Goal: Find specific page/section: Find specific page/section

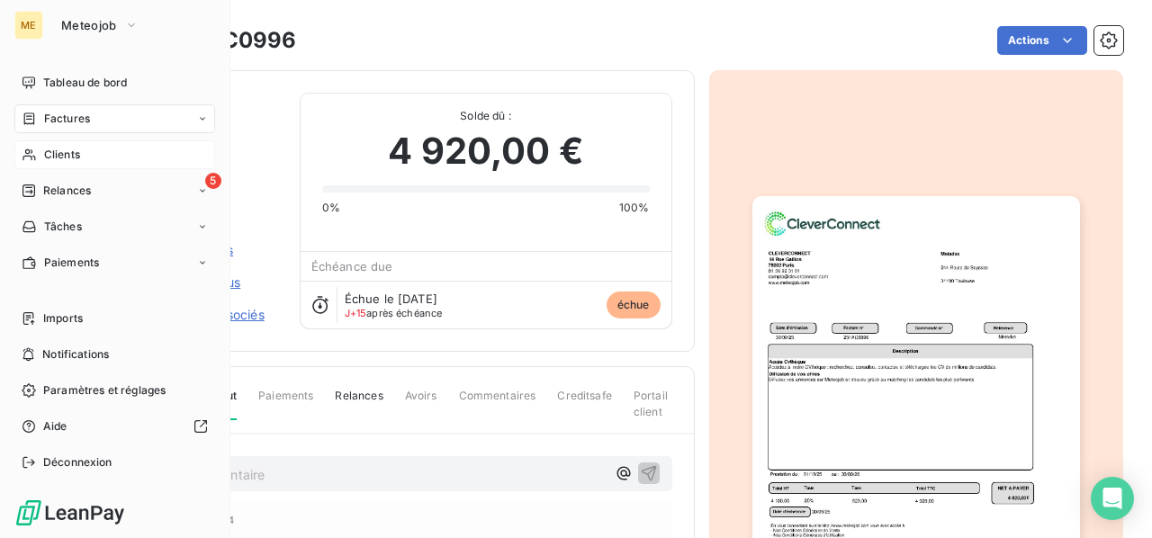
click at [77, 152] on span "Clients" at bounding box center [62, 155] width 36 height 16
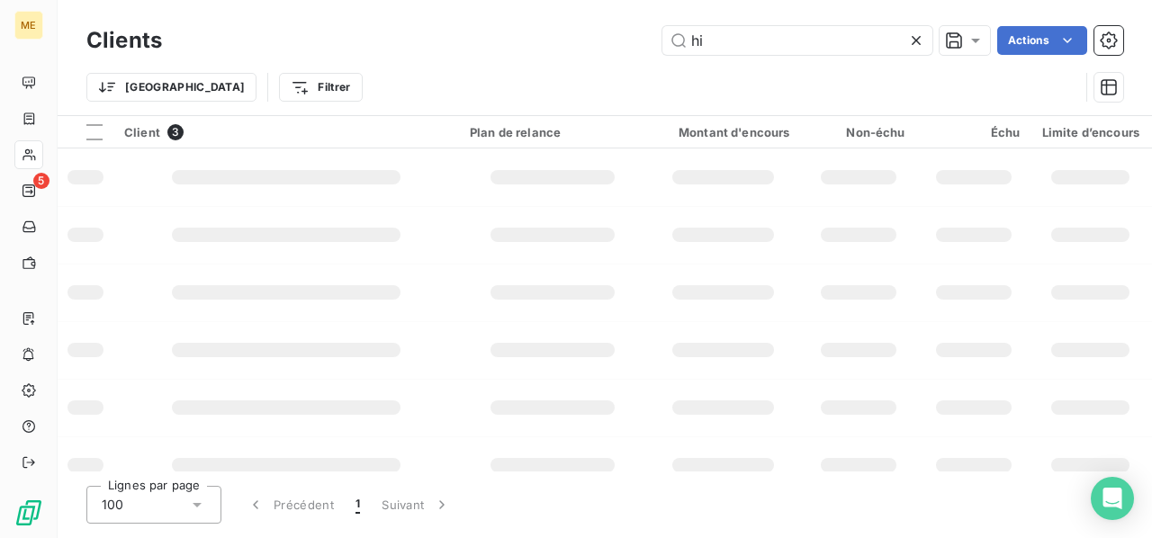
type input "h"
type input "j"
type input "h"
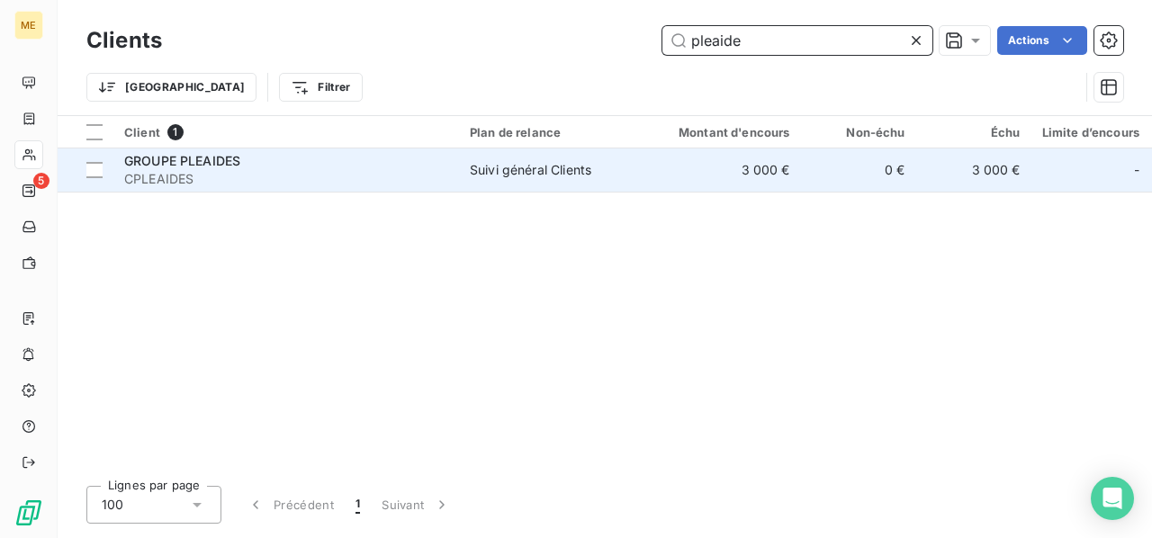
type input "pleaide"
click at [168, 165] on span "GROUPE PLEAIDES" at bounding box center [182, 160] width 116 height 15
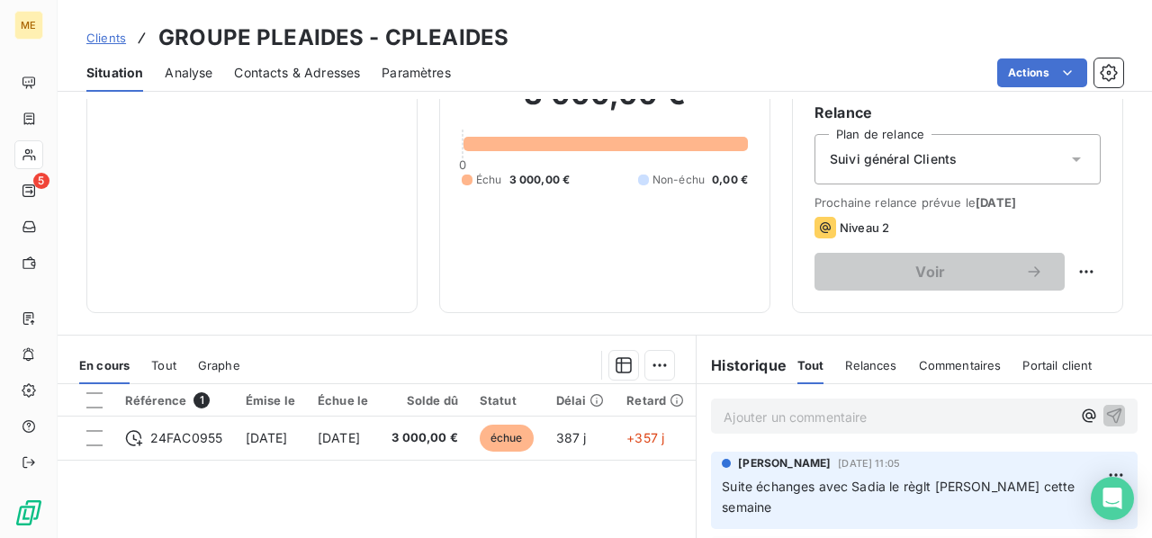
scroll to position [270, 0]
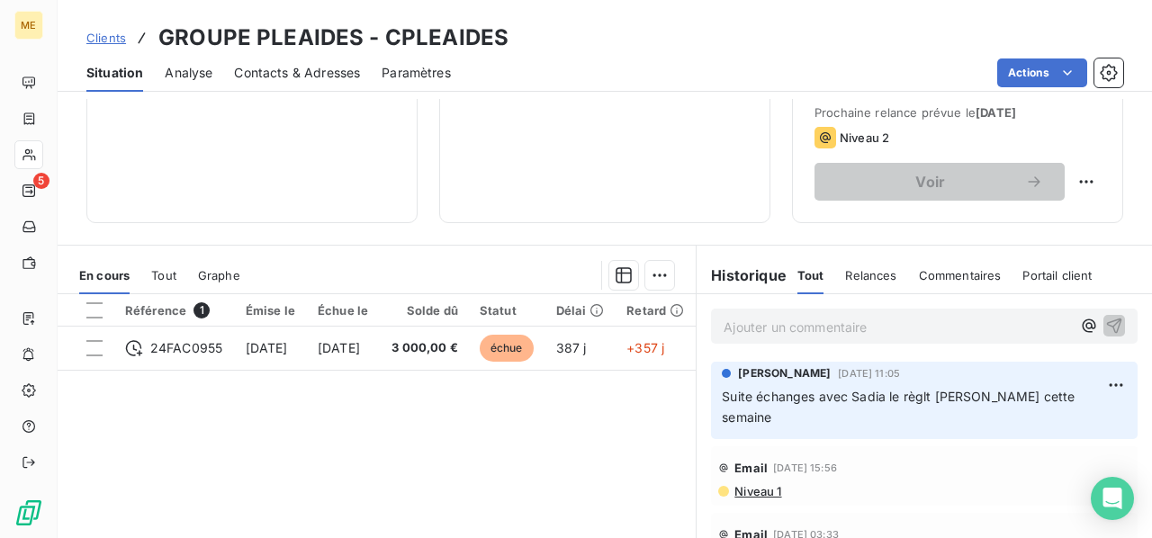
click at [778, 322] on p "Ajouter un commentaire ﻿" at bounding box center [896, 327] width 347 height 22
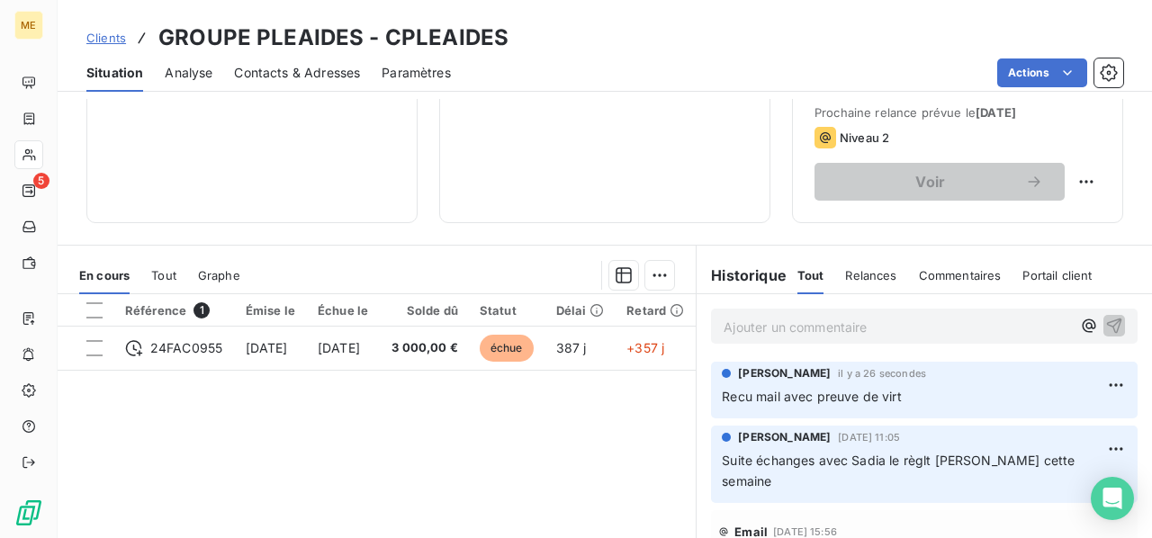
click at [750, 323] on p "Ajouter un commentaire ﻿" at bounding box center [896, 327] width 347 height 22
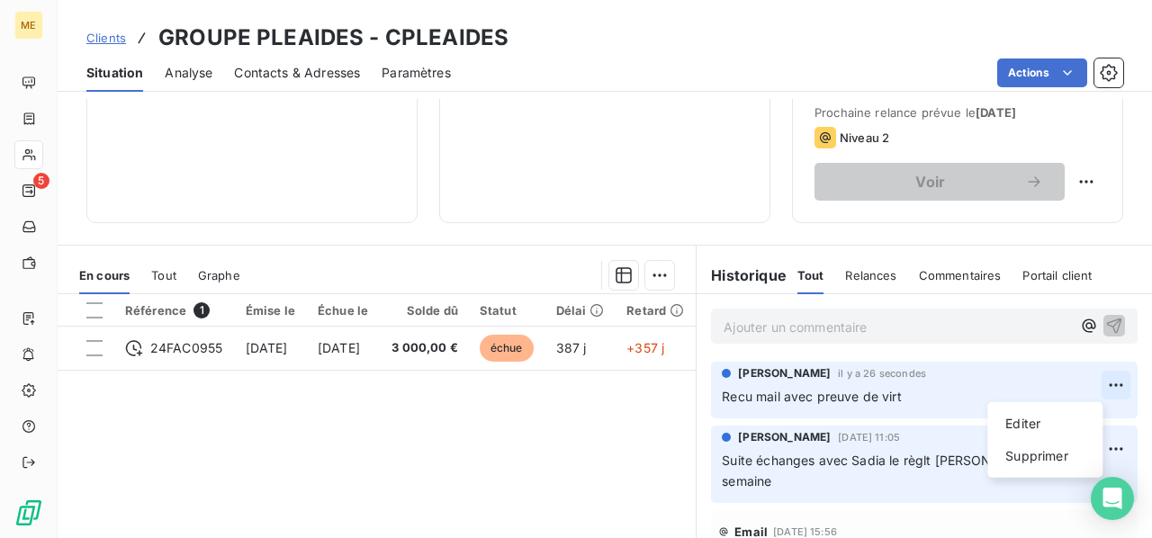
click at [1086, 381] on html "ME 5 Clients GROUPE PLEAIDES - CPLEAIDES Situation Analyse Contacts & Adresses …" at bounding box center [576, 269] width 1152 height 538
click at [1046, 426] on div "Editer" at bounding box center [1044, 423] width 101 height 29
